Goal: Task Accomplishment & Management: Manage account settings

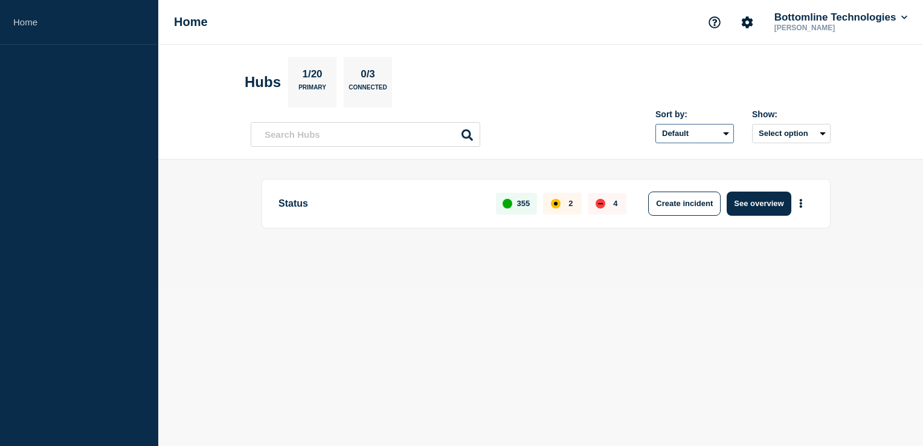
click at [690, 135] on select "Default Last added Last updated Most active A-Z" at bounding box center [694, 133] width 78 height 19
click at [751, 134] on div "Sort by: Default Last added Last updated Most active A-Z Show: Select option" at bounding box center [733, 126] width 193 height 34
click at [761, 134] on button "Select option" at bounding box center [791, 133] width 78 height 19
click at [694, 77] on section "Hubs 1/20 Primary 0/3 Connected" at bounding box center [541, 82] width 592 height 51
click at [764, 204] on button "See overview" at bounding box center [758, 203] width 64 height 24
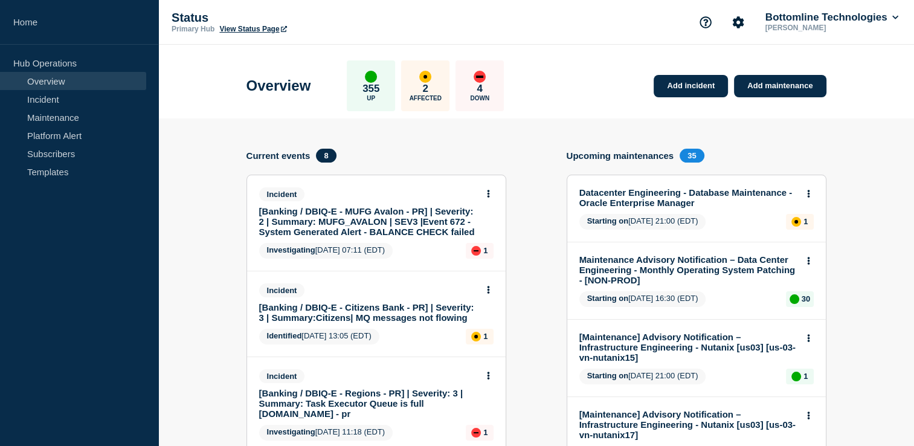
click at [490, 196] on button at bounding box center [488, 194] width 10 height 10
click at [485, 237] on link "Update incident" at bounding box center [487, 239] width 59 height 10
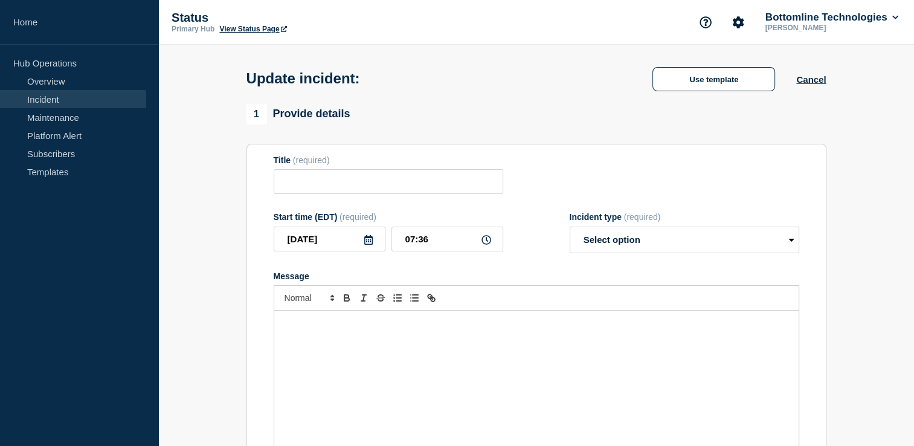
type input "[Banking / DBIQ-E - MUFG Avalon - PR] | Severity: 2 | Summary: MUFG_AVALON | SE…"
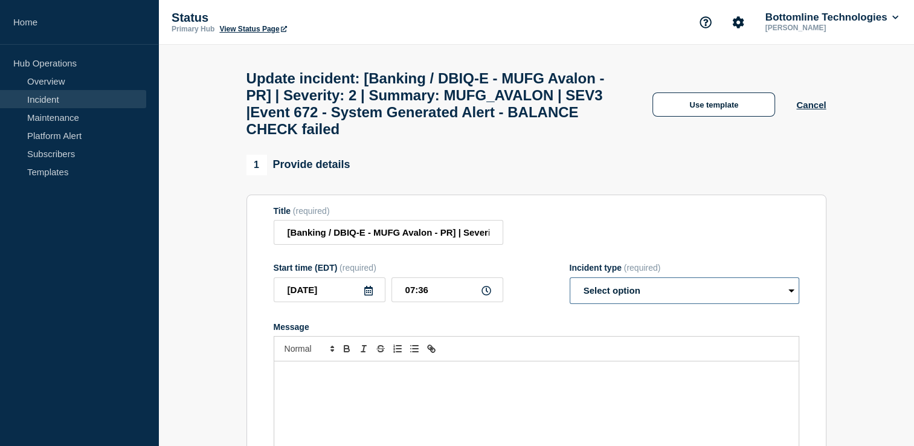
click at [616, 304] on select "Select option Investigating Identified Monitoring Resolved" at bounding box center [683, 290] width 229 height 27
select select "resolved"
click at [569, 291] on select "Select option Investigating Identified Monitoring Resolved" at bounding box center [683, 290] width 229 height 27
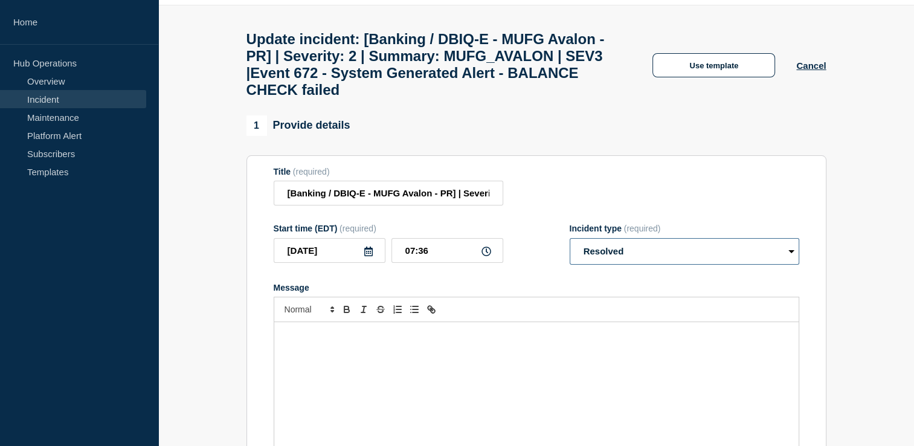
scroll to position [60, 0]
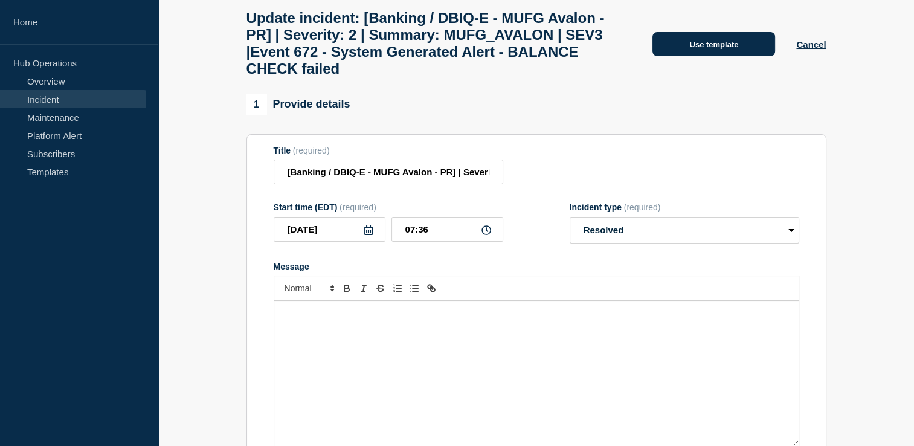
click at [729, 56] on button "Use template" at bounding box center [713, 44] width 123 height 24
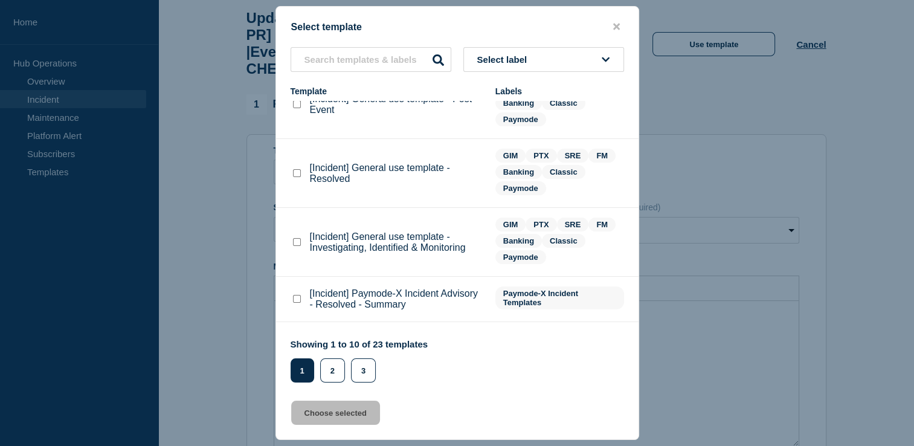
scroll to position [0, 0]
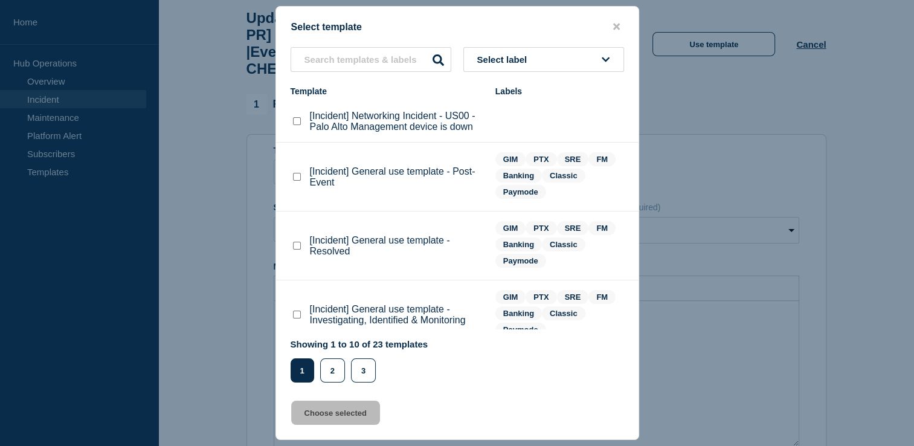
click at [501, 60] on span "Select label" at bounding box center [504, 59] width 55 height 10
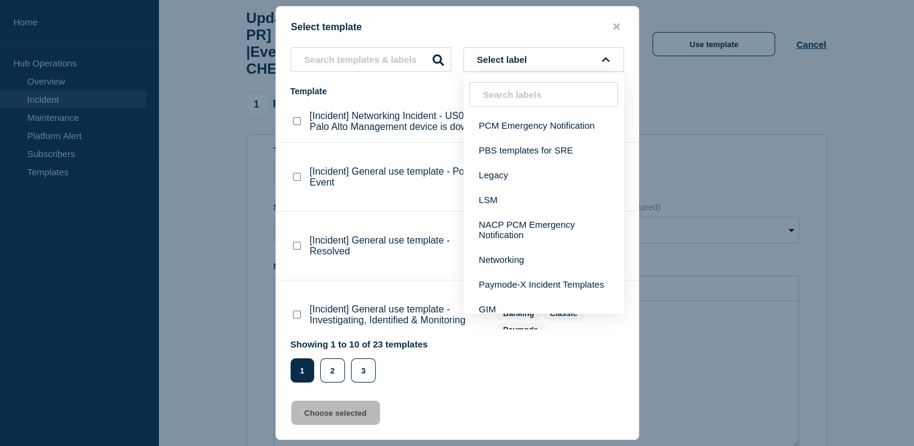
type input "n"
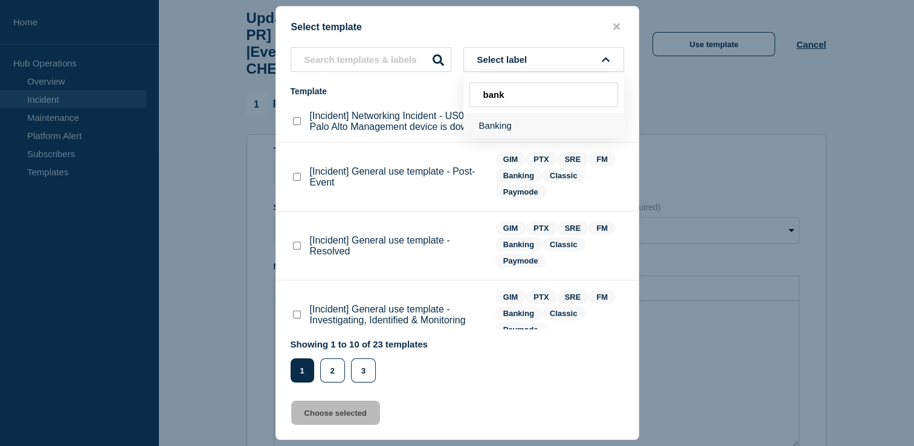
type input "bank"
click at [494, 127] on button "Banking" at bounding box center [543, 125] width 161 height 25
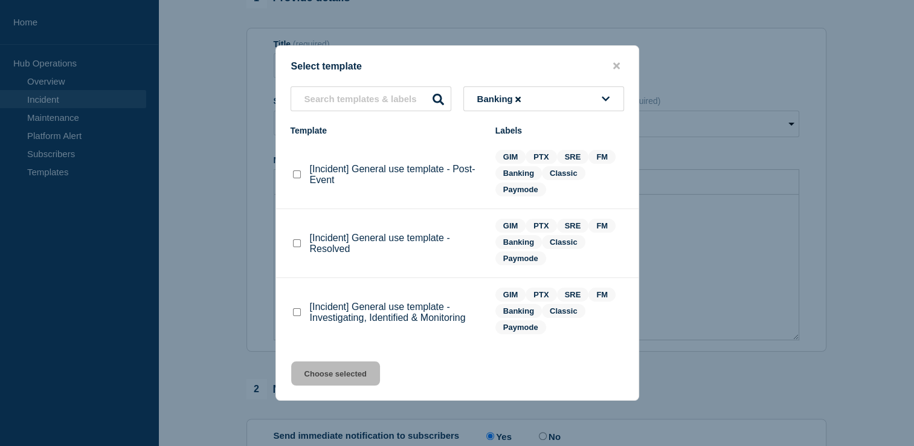
scroll to position [181, 0]
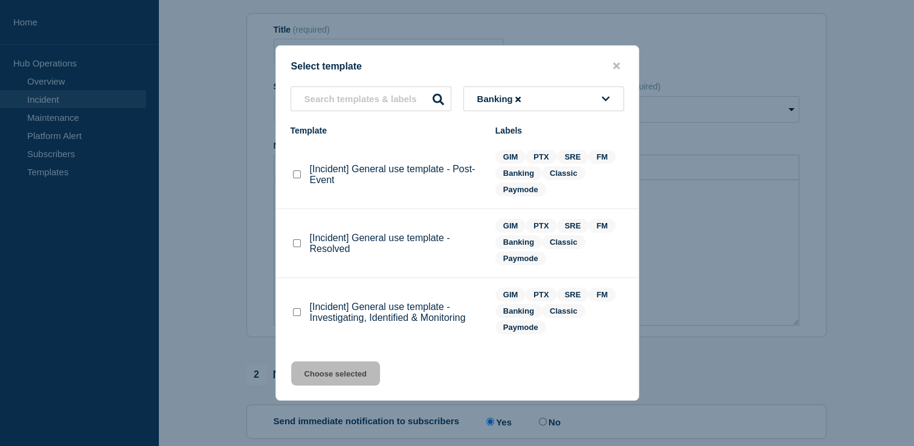
click at [299, 247] on checkbox"] "[Incident] General use template - Resolved checkbox" at bounding box center [297, 243] width 8 height 8
checkbox checkbox"] "true"
click at [345, 382] on button "Choose selected" at bounding box center [335, 373] width 89 height 24
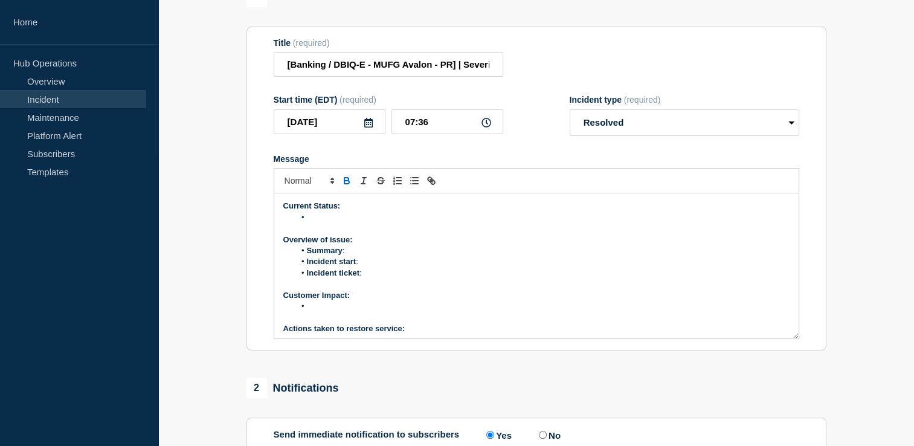
scroll to position [147, 0]
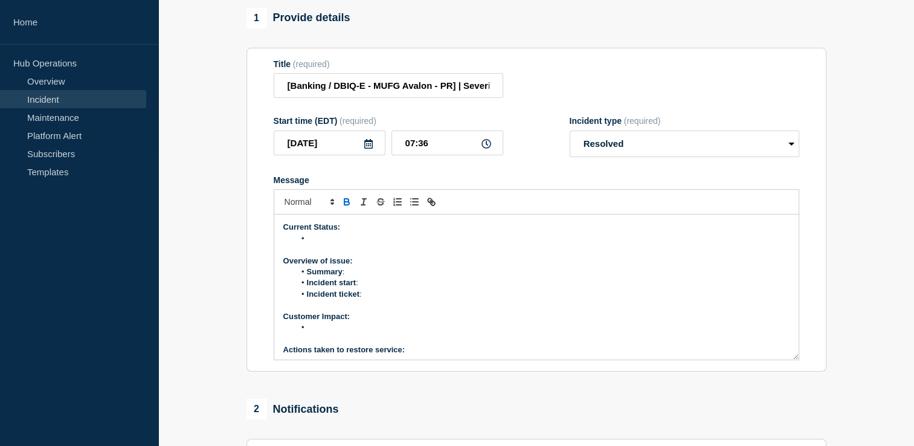
click at [392, 244] on li "Message" at bounding box center [542, 238] width 494 height 11
click at [353, 277] on li "Summary :" at bounding box center [542, 271] width 494 height 11
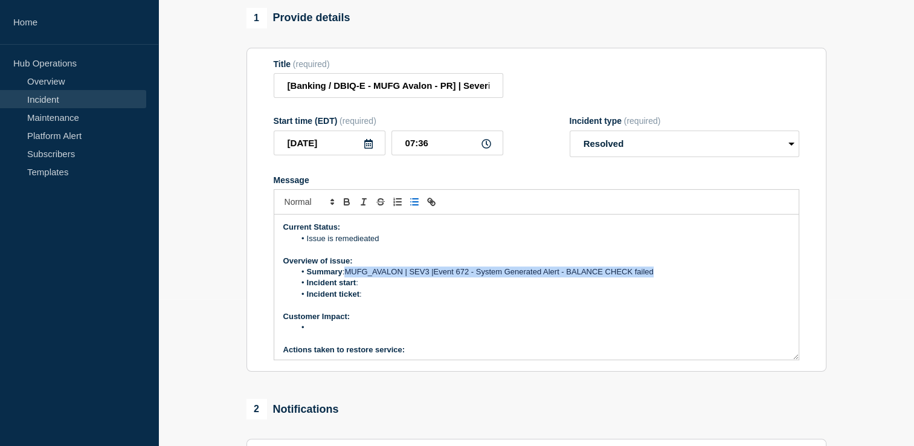
drag, startPoint x: 343, startPoint y: 286, endPoint x: 661, endPoint y: 282, distance: 318.2
click at [661, 277] on li "Summary : MUFG_AVALON | SEV3 |Event 672 - System Generated Alert - BALANCE CHEC…" at bounding box center [542, 271] width 494 height 11
click at [394, 288] on li "Incident start :" at bounding box center [542, 282] width 494 height 11
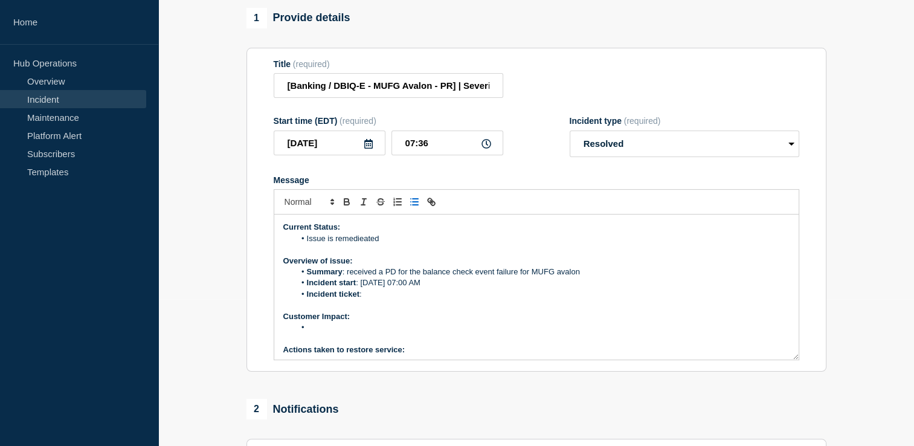
drag, startPoint x: 438, startPoint y: 296, endPoint x: 361, endPoint y: 294, distance: 77.3
click at [361, 288] on li "Incident start : [DATE] 07:00 AM" at bounding box center [542, 282] width 494 height 11
copy li "[DATE] 07:00 AM"
click at [322, 333] on li "Message" at bounding box center [542, 327] width 494 height 11
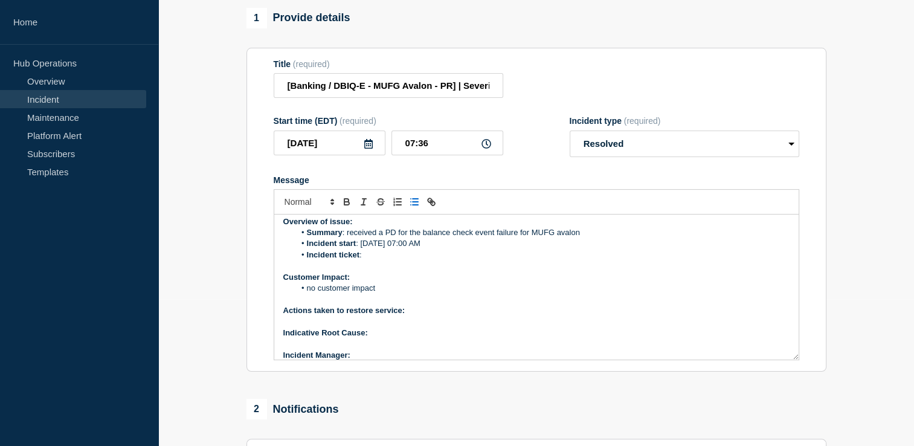
scroll to position [60, 0]
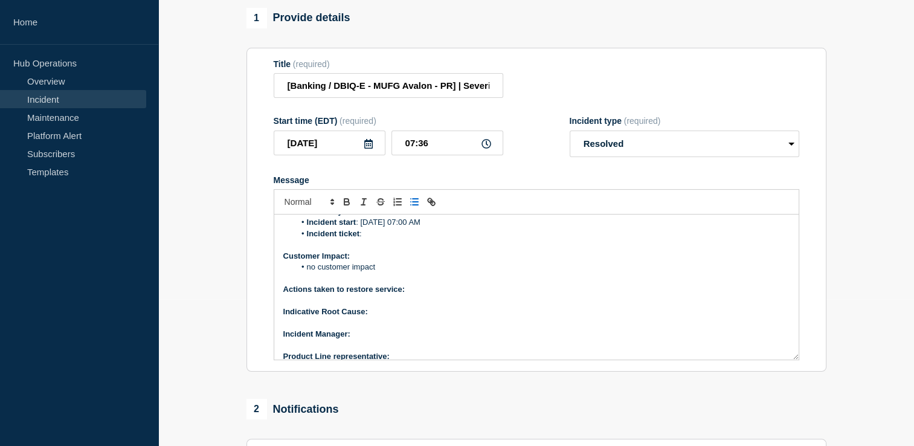
click at [409, 295] on p "Actions taken to restore service:" at bounding box center [536, 289] width 506 height 11
click at [372, 339] on p "﻿Incident Manager:" at bounding box center [536, 333] width 506 height 11
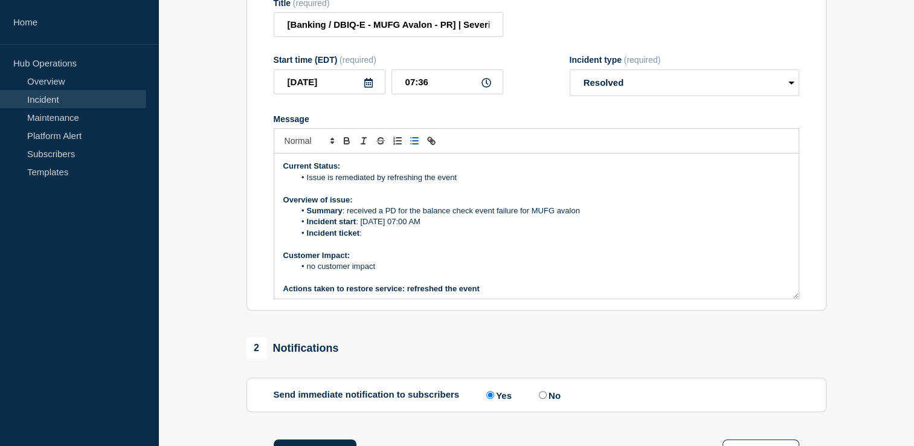
scroll to position [207, 0]
click at [454, 228] on li "Incident start : [DATE] 07:00 AM" at bounding box center [542, 222] width 494 height 11
click at [490, 228] on li "Incident start : [DATE] 07:00 AM and Incident ended at 07:04 AM" at bounding box center [542, 222] width 494 height 11
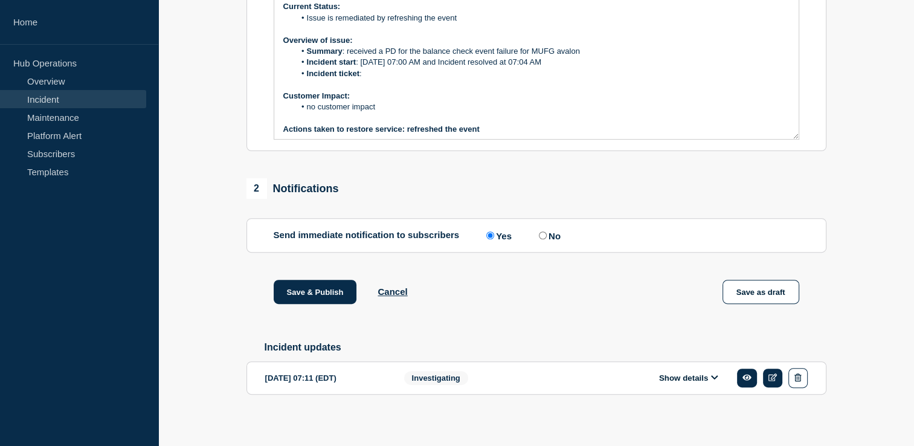
scroll to position [388, 0]
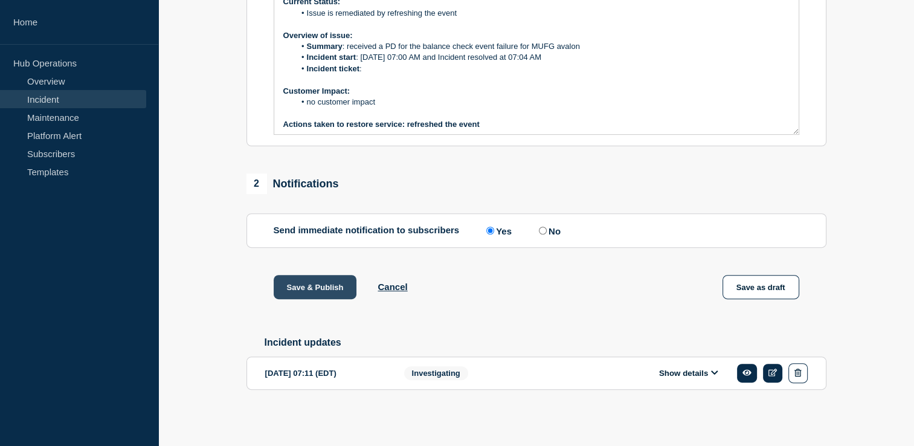
click at [307, 291] on button "Save & Publish" at bounding box center [315, 287] width 83 height 24
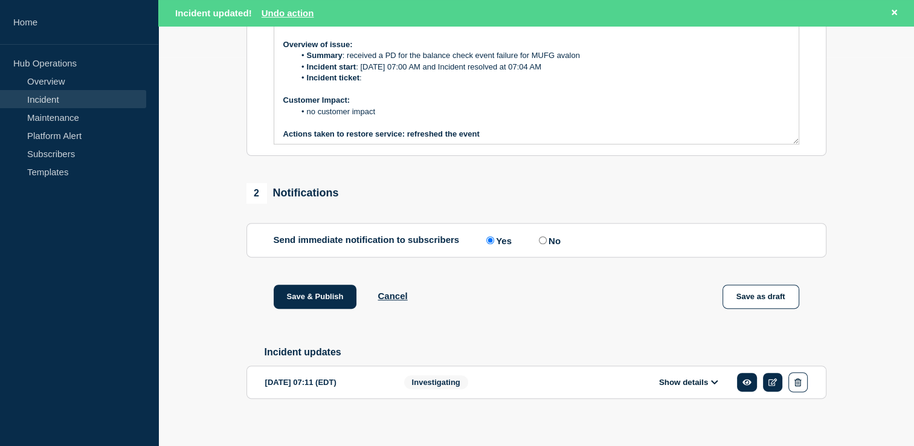
scroll to position [414, 0]
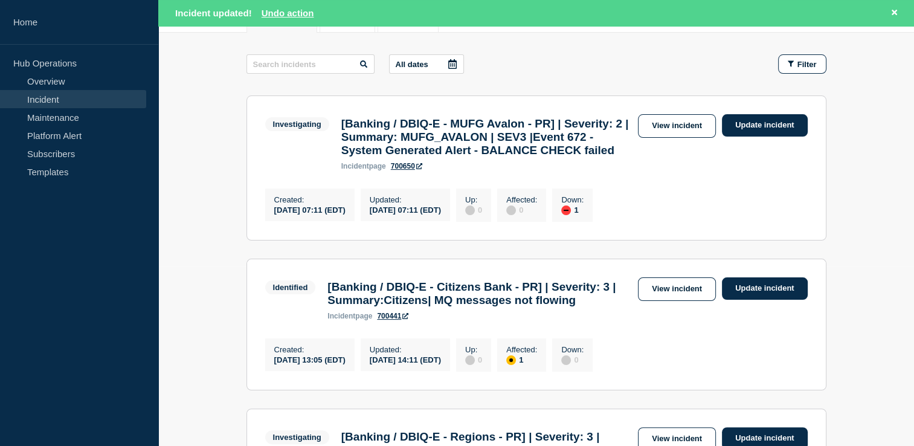
scroll to position [181, 0]
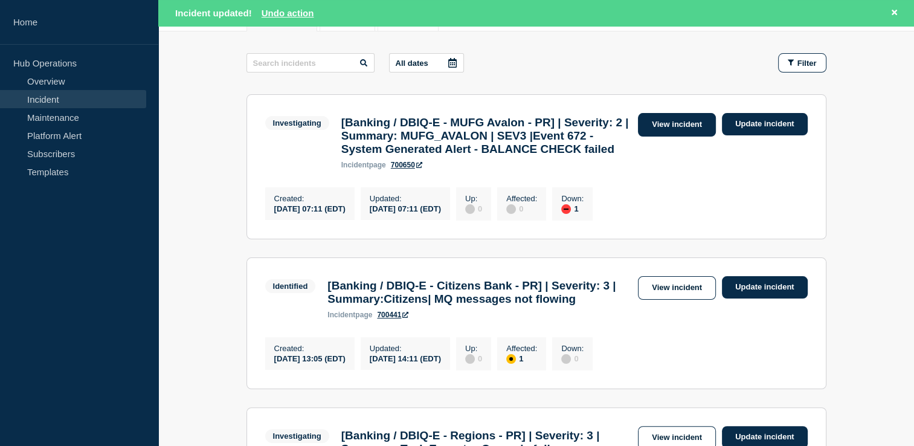
click at [671, 122] on link "View incident" at bounding box center [677, 125] width 78 height 24
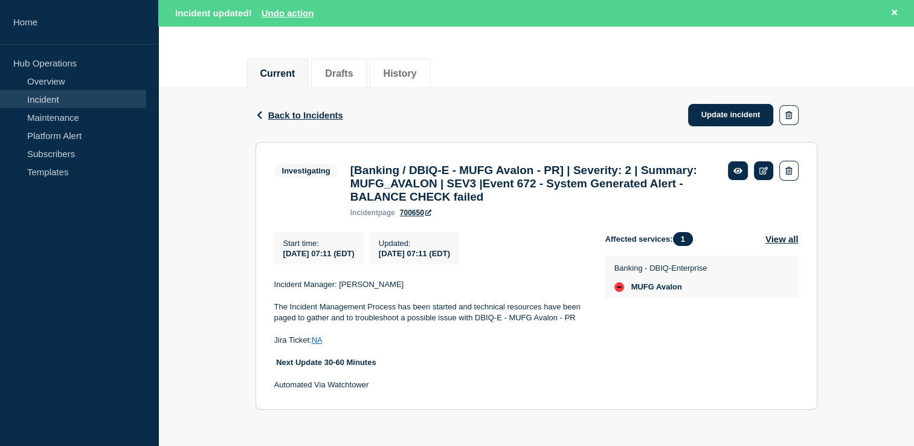
scroll to position [133, 0]
click at [784, 234] on button "View all" at bounding box center [781, 239] width 33 height 14
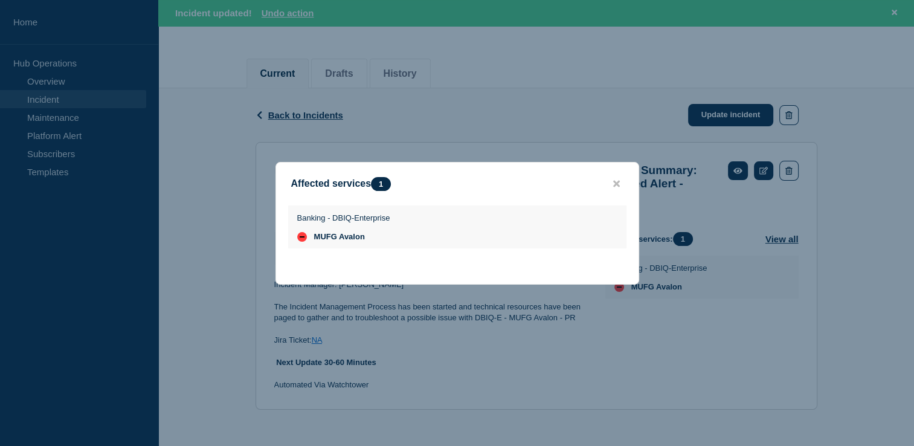
click at [619, 185] on button "close button" at bounding box center [616, 183] width 14 height 11
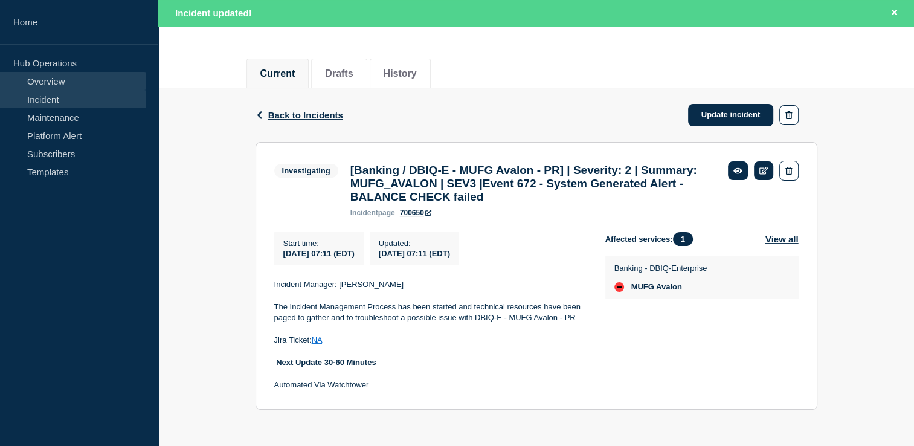
click at [43, 79] on link "Overview" at bounding box center [73, 81] width 146 height 18
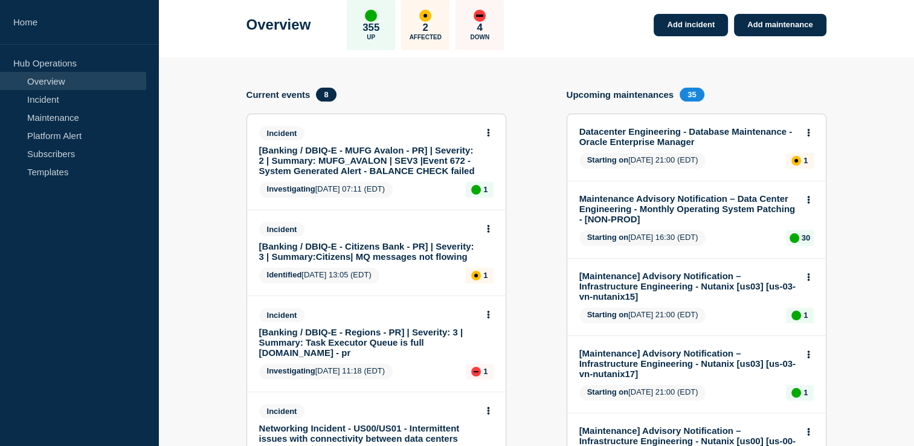
scroll to position [60, 0]
click at [487, 132] on icon at bounding box center [488, 133] width 3 height 8
click at [482, 153] on div "View incident Update incident" at bounding box center [487, 170] width 92 height 59
click at [479, 158] on link "View incident" at bounding box center [483, 163] width 50 height 10
